Goal: Task Accomplishment & Management: Use online tool/utility

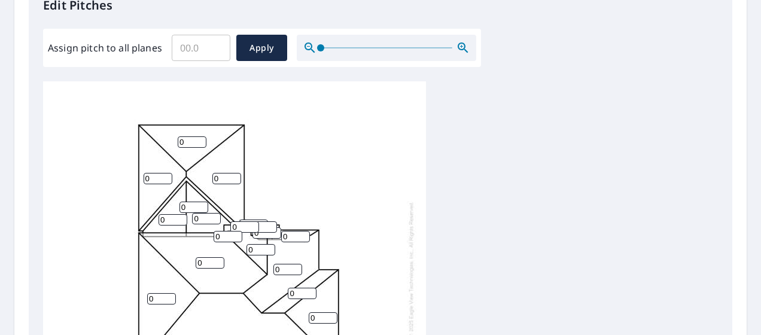
scroll to position [299, 0]
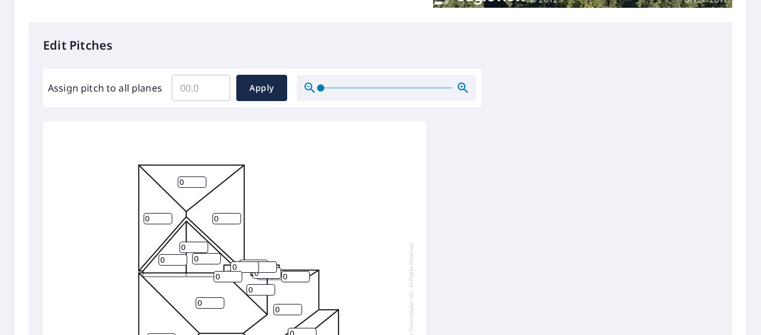
click at [191, 83] on input "Assign pitch to all planes" at bounding box center [201, 87] width 59 height 33
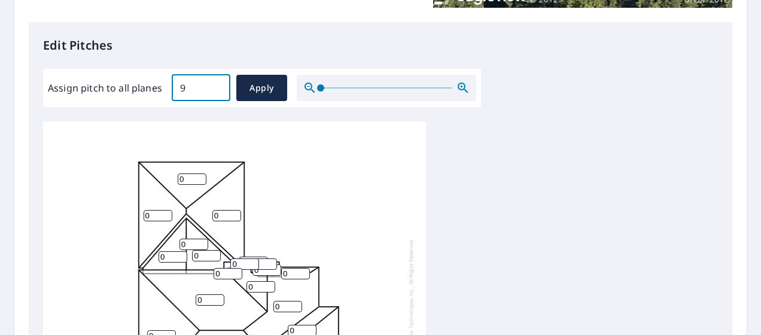
scroll to position [12, 0]
type input "9"
click at [258, 84] on span "Apply" at bounding box center [262, 88] width 32 height 15
type input "9"
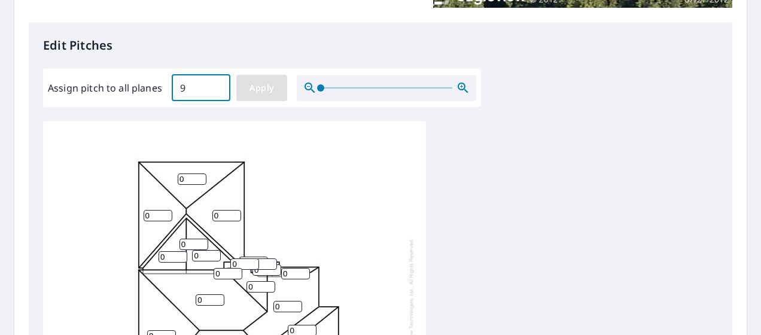
type input "9"
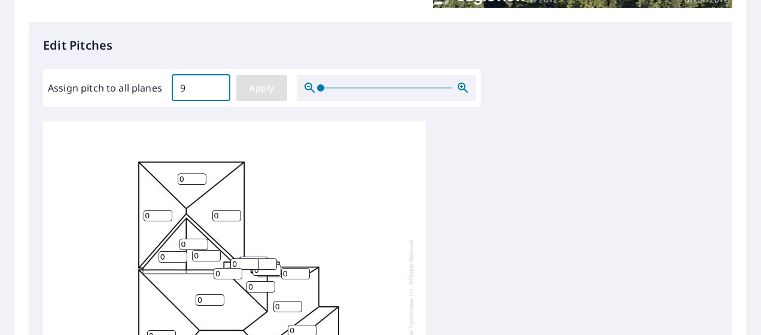
type input "9"
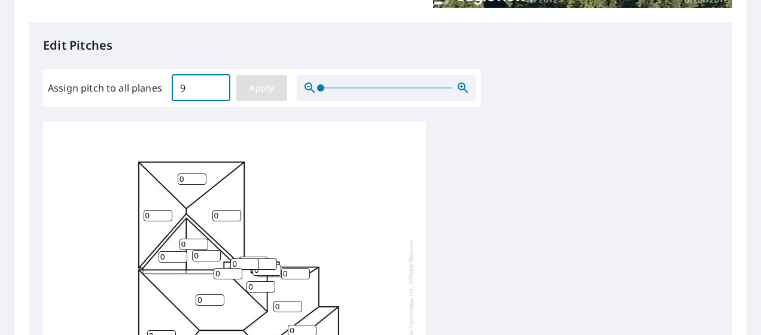
type input "9"
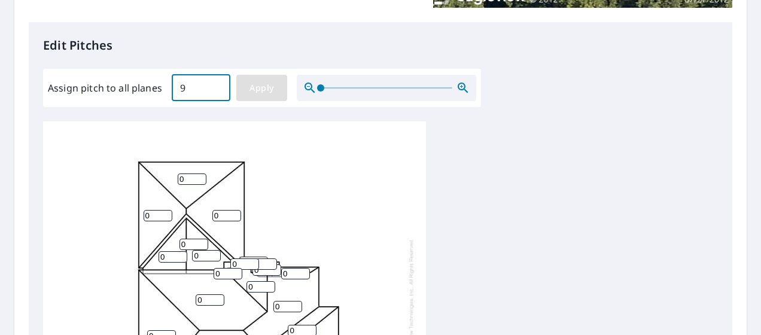
type input "9"
click at [203, 250] on input "9" at bounding box center [206, 255] width 29 height 11
type input "7"
click at [169, 251] on input "9" at bounding box center [172, 256] width 29 height 11
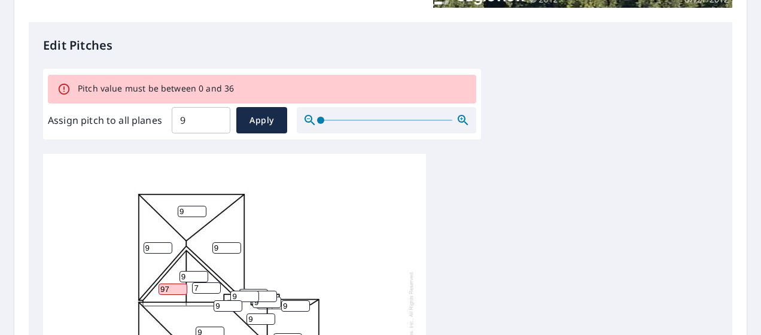
type input "9"
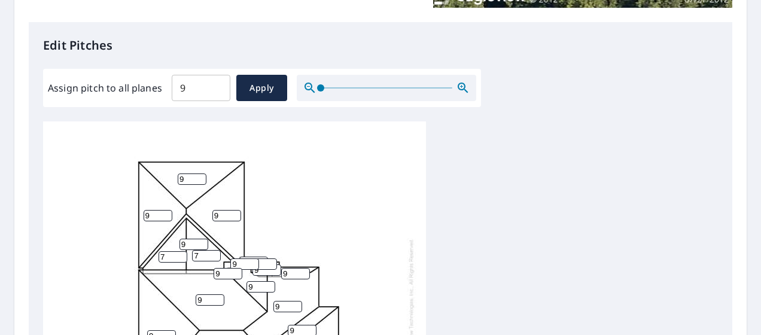
type input "7"
type input "8"
click at [197, 239] on input "8" at bounding box center [193, 244] width 29 height 11
type input "7"
click at [220, 200] on div "9 9 9 9 9 9 9 9 7 7 9 9 7 9 9 9 9 9 9" at bounding box center [234, 306] width 383 height 376
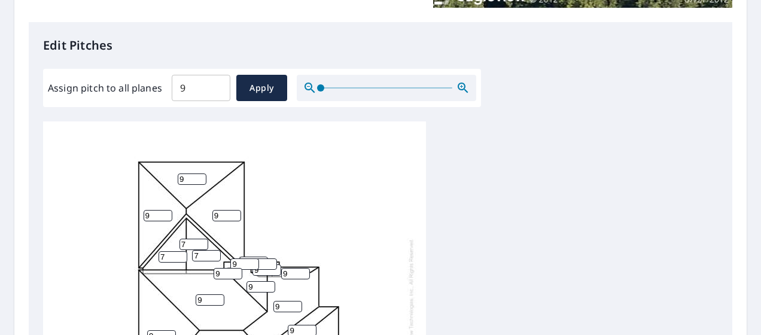
click at [224, 210] on input "9" at bounding box center [226, 215] width 29 height 11
type input "7"
click at [158, 210] on input "9" at bounding box center [158, 215] width 29 height 11
type input "7"
click at [194, 164] on div "9 9 9 9 7 7 9 9 7 7 9 9 7 9 9 9 9 9 9" at bounding box center [234, 306] width 383 height 376
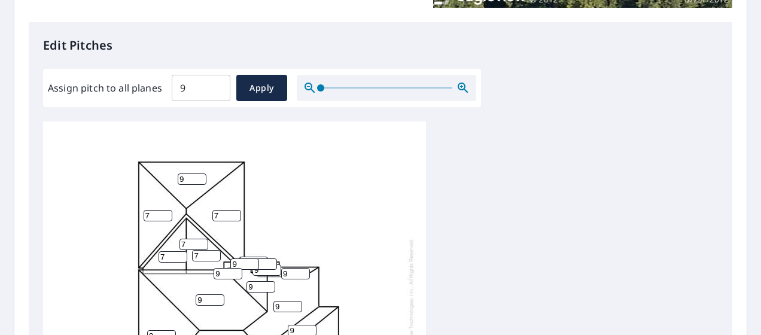
click at [194, 173] on input "9" at bounding box center [192, 178] width 29 height 11
type input "7"
click at [258, 86] on span "Apply" at bounding box center [262, 88] width 32 height 15
type input "9"
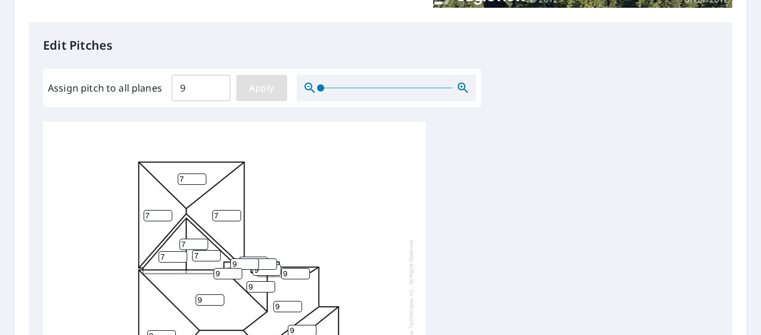
type input "9"
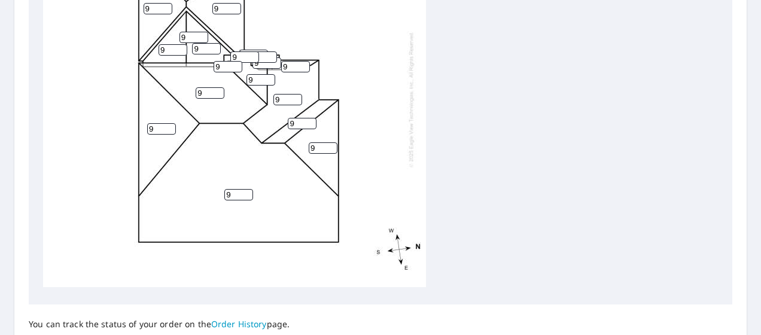
scroll to position [611, 0]
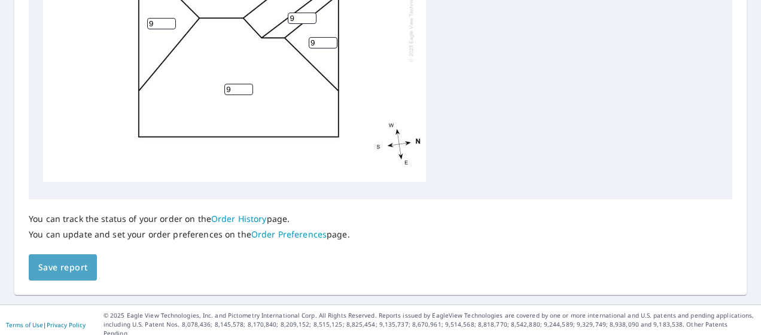
click at [77, 261] on span "Save report" at bounding box center [62, 267] width 49 height 15
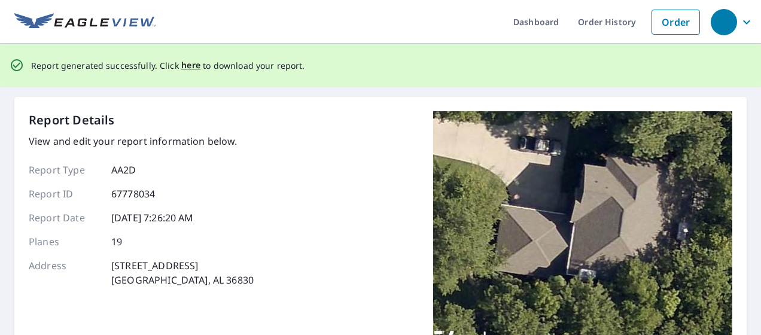
scroll to position [0, 0]
click at [188, 68] on span "here" at bounding box center [191, 65] width 20 height 15
